Goal: Information Seeking & Learning: Learn about a topic

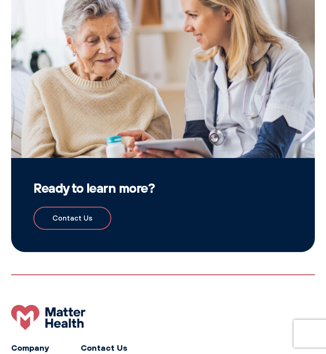
scroll to position [987, 0]
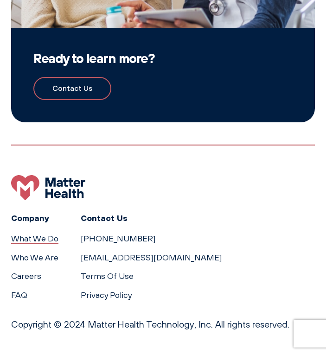
click at [40, 237] on link "What We Do" at bounding box center [34, 239] width 47 height 10
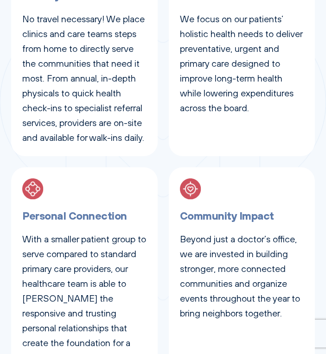
click at [40, 237] on div "Personal Connection With a smaller patient group to serve compared to standard …" at bounding box center [84, 279] width 146 height 224
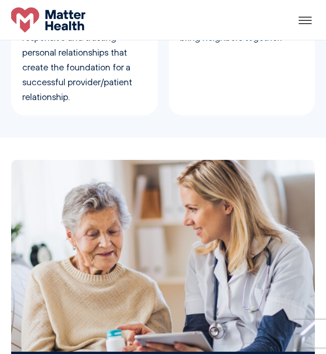
scroll to position [840, 0]
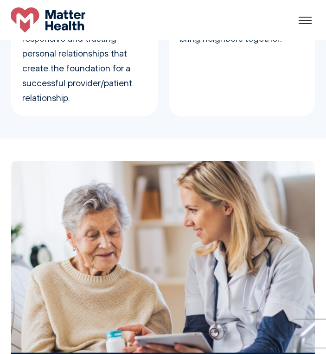
click at [318, 16] on div "What We Do Who We Are FAQ Careers Contact Us" at bounding box center [163, 19] width 326 height 25
click at [307, 19] on div at bounding box center [305, 20] width 19 height 14
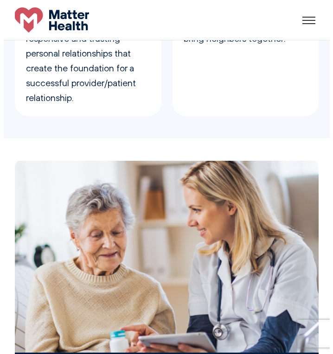
scroll to position [846, 0]
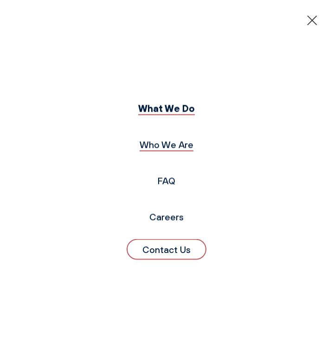
click at [166, 148] on link "Who We Are" at bounding box center [166, 145] width 54 height 12
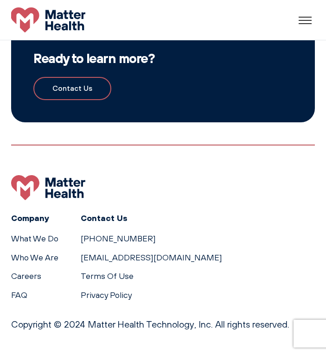
scroll to position [987, 0]
click at [25, 292] on link "FAQ" at bounding box center [19, 295] width 16 height 10
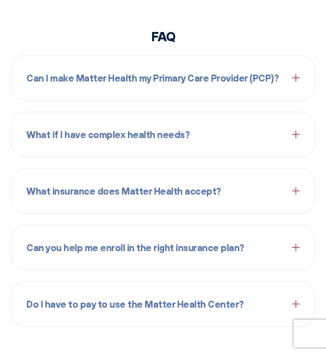
scroll to position [1242, 0]
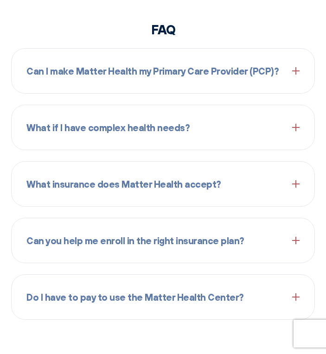
click at [130, 93] on div "Can I make Matter Health my Primary Care Provider (PCP)? Yes, walk into the Mat…" at bounding box center [163, 70] width 304 height 45
click at [138, 83] on div "Can I make Matter Health my Primary Care Provider (PCP)?" at bounding box center [162, 71] width 273 height 30
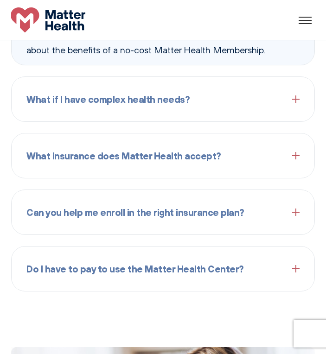
scroll to position [1305, 0]
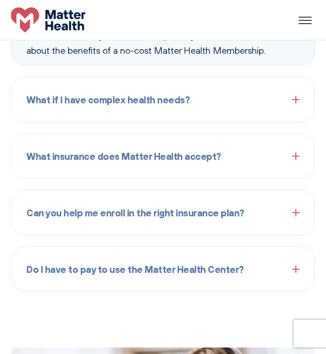
click at [117, 159] on span "What insurance does Matter Health accept?" at bounding box center [123, 156] width 195 height 15
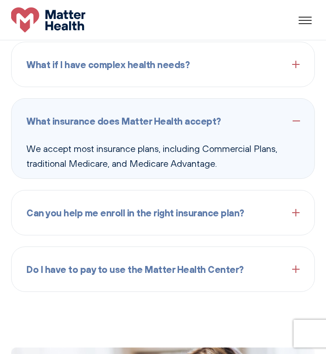
click at [95, 273] on span "Do I have to pay to use the Matter Health Center?" at bounding box center [134, 269] width 217 height 15
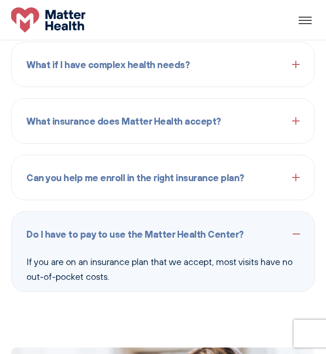
click at [128, 184] on span "Can you help me enroll in the right insurance plan?" at bounding box center [135, 177] width 218 height 15
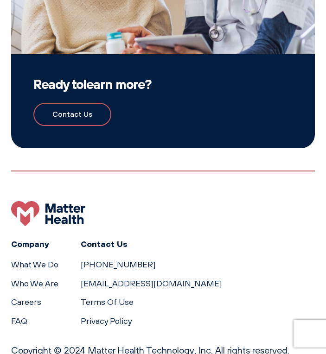
scroll to position [1832, 0]
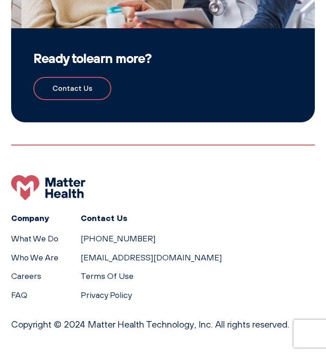
click at [76, 85] on link "Contact Us" at bounding box center [72, 88] width 78 height 23
